Goal: Check status: Check status

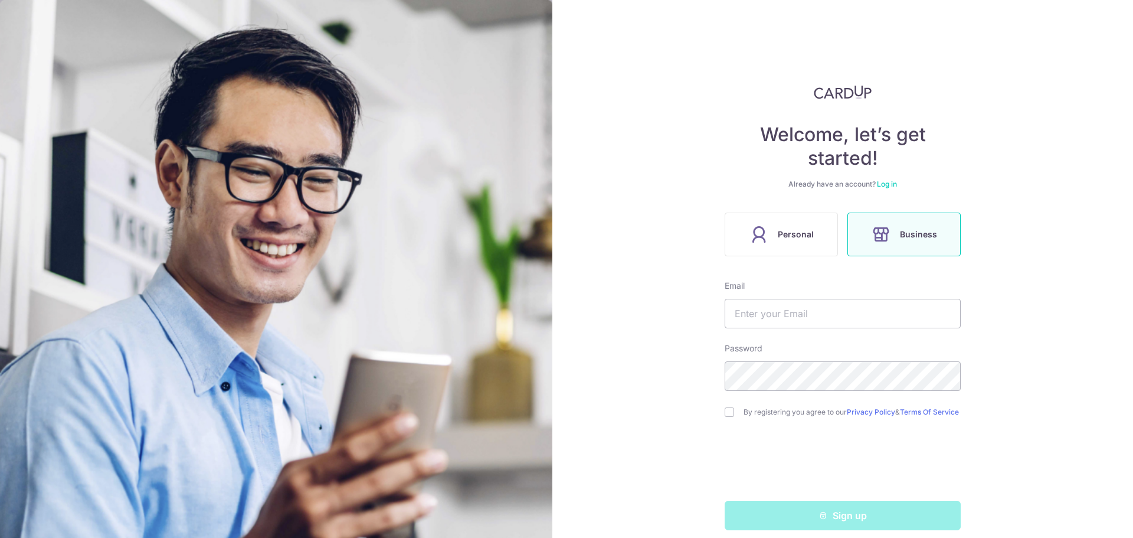
click at [879, 185] on link "Log in" at bounding box center [887, 183] width 20 height 9
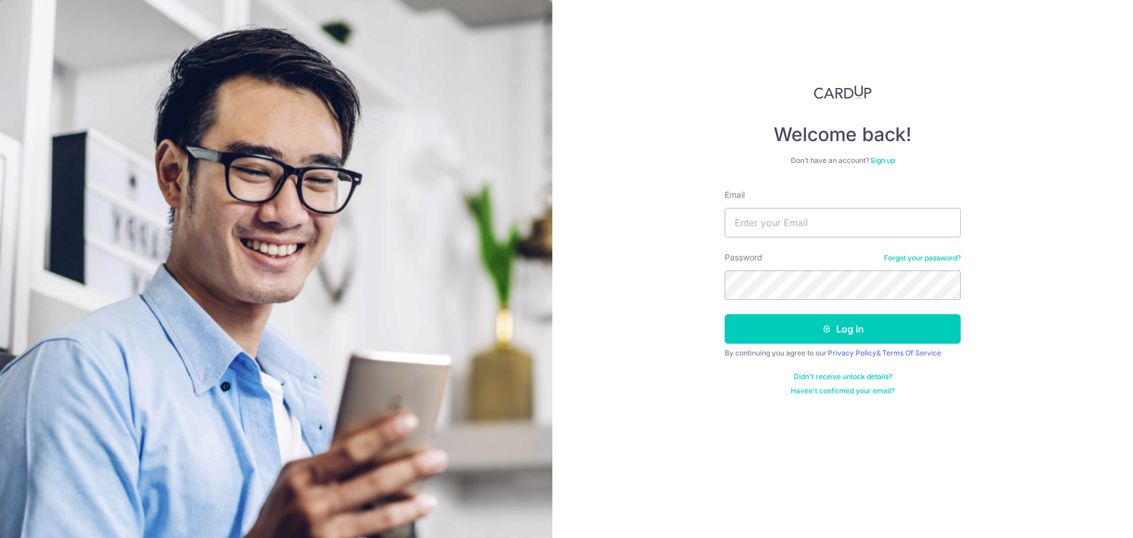
type input "[EMAIL_ADDRESS][DOMAIN_NAME]"
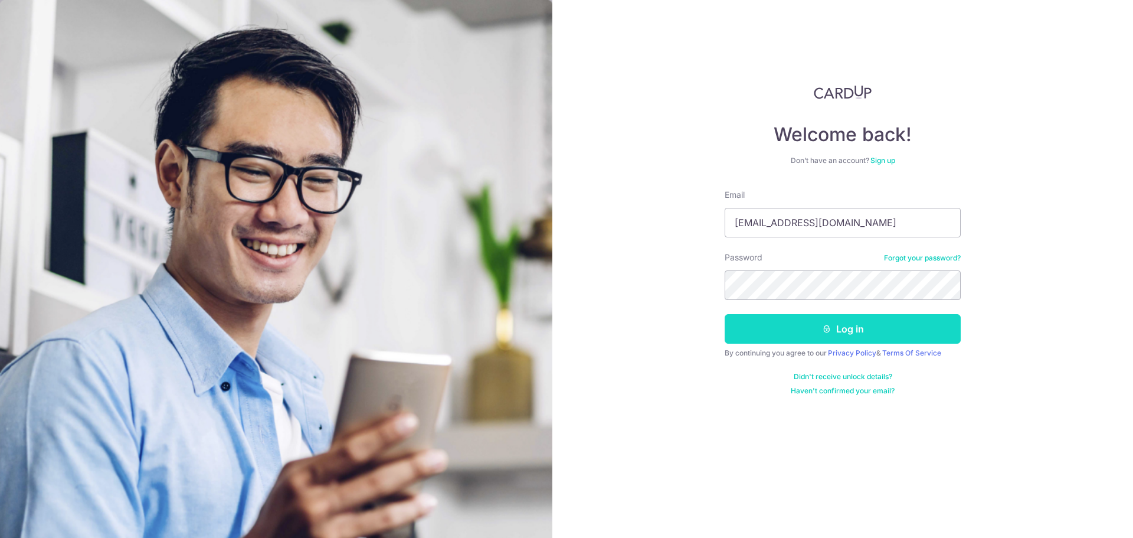
click at [868, 333] on button "Log in" at bounding box center [843, 329] width 236 height 30
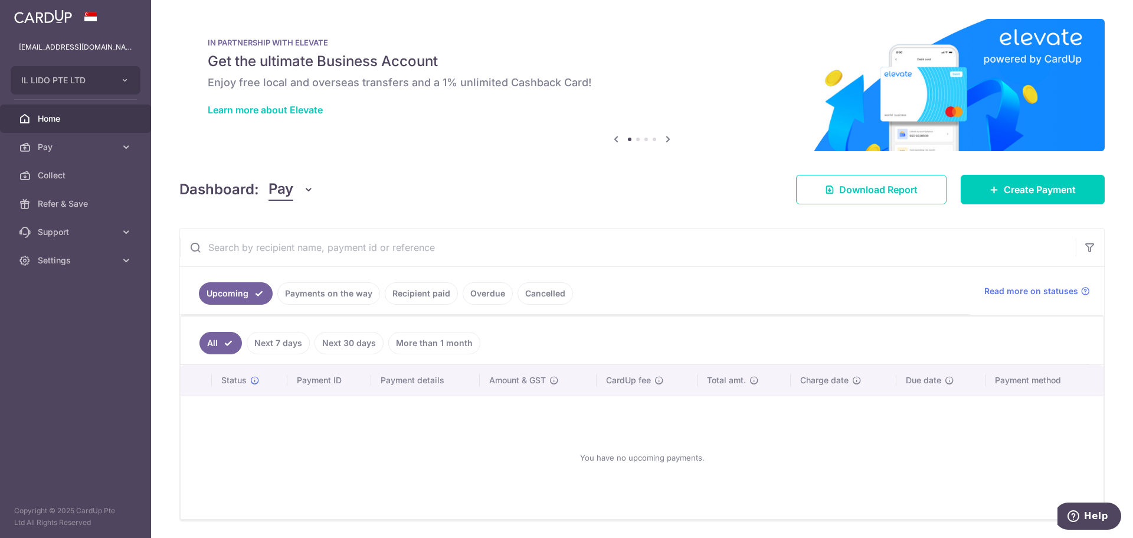
click at [405, 286] on link "Recipient paid" at bounding box center [421, 293] width 73 height 22
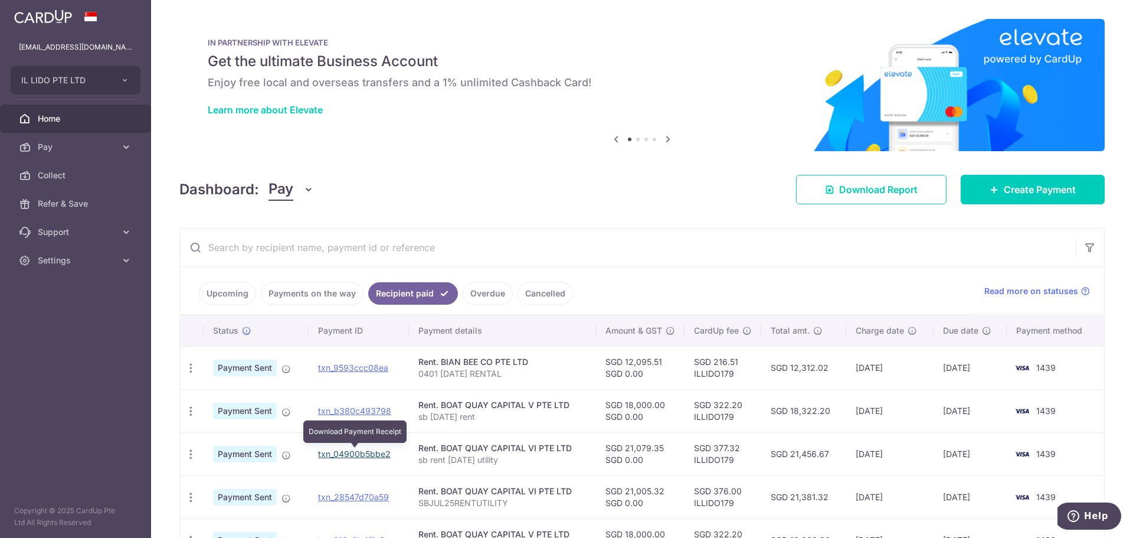
click at [355, 451] on link "txn_04900b5bbe2" at bounding box center [354, 454] width 73 height 10
click at [392, 411] on td "txn_b380c493798" at bounding box center [359, 410] width 100 height 43
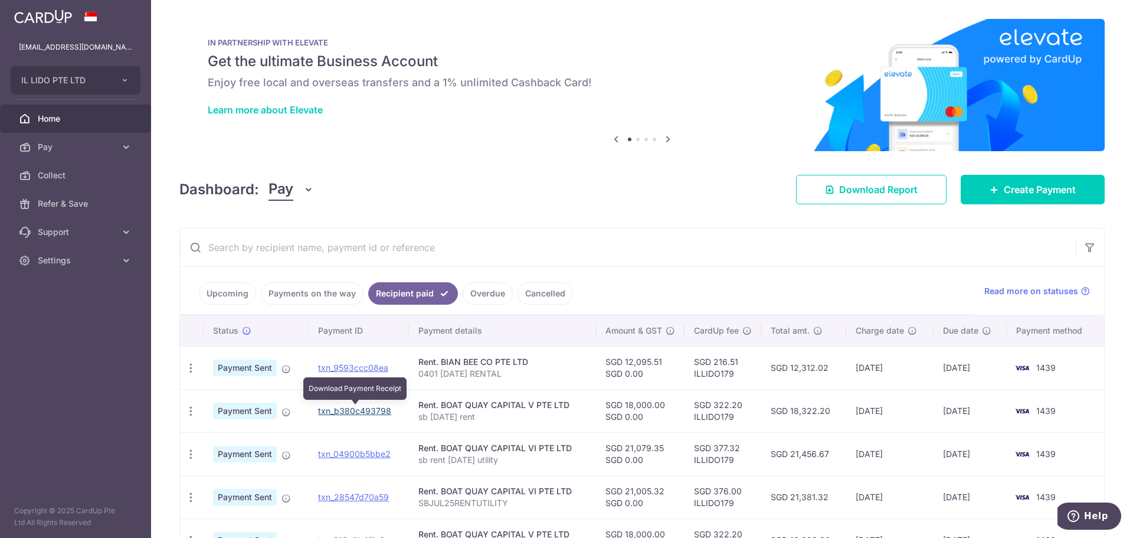
click at [379, 407] on link "txn_b380c493798" at bounding box center [354, 410] width 73 height 10
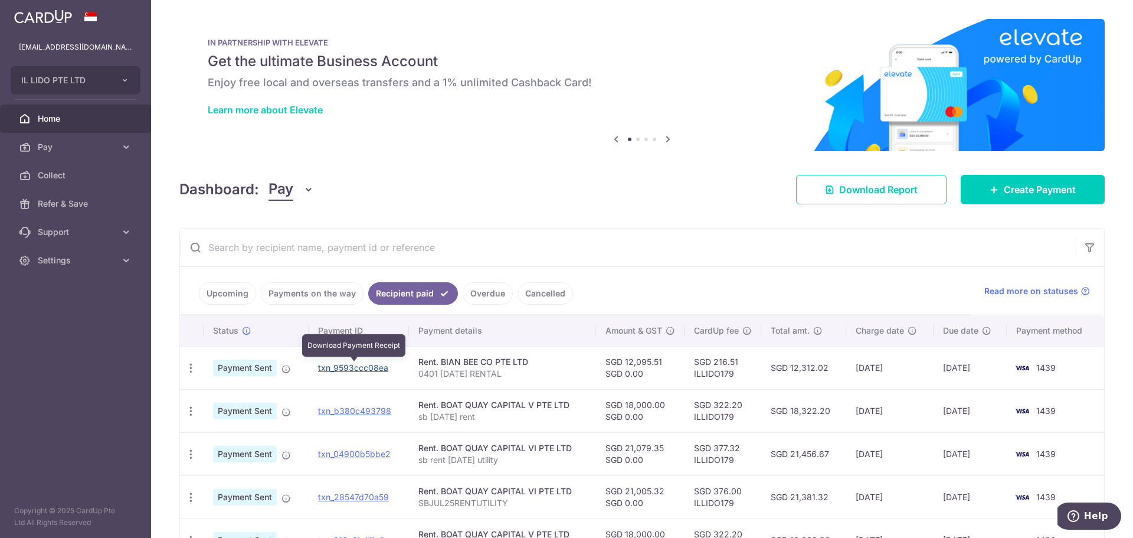
click at [374, 367] on link "txn_9593ccc08ea" at bounding box center [353, 367] width 70 height 10
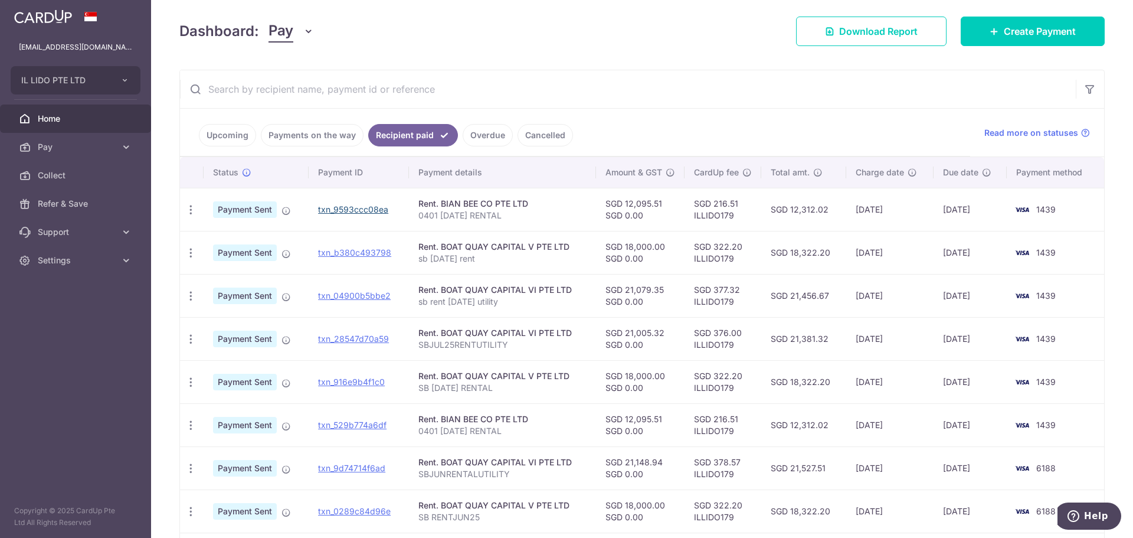
scroll to position [177, 0]
